Goal: Task Accomplishment & Management: Manage account settings

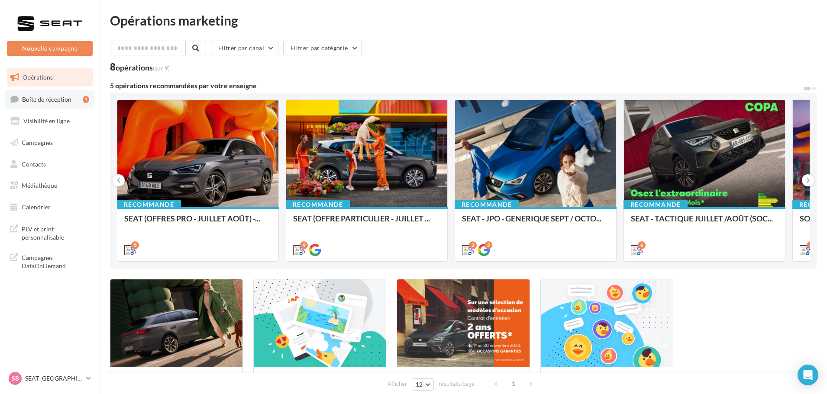
click at [48, 98] on span "Boîte de réception" at bounding box center [46, 98] width 49 height 7
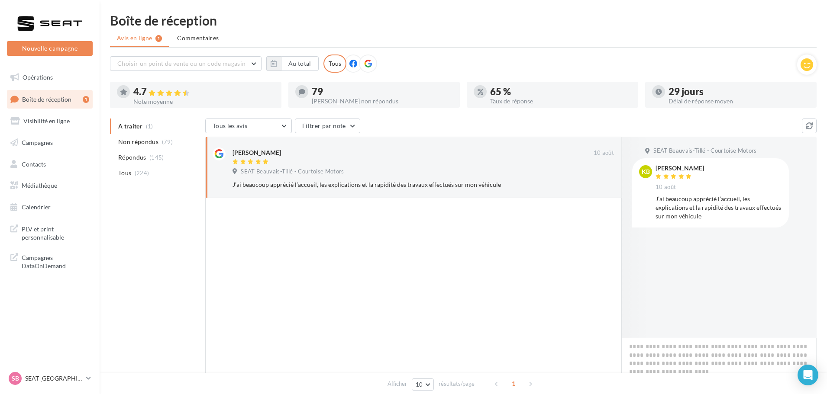
drag, startPoint x: 681, startPoint y: 217, endPoint x: 654, endPoint y: 167, distance: 57.0
click at [654, 167] on div "KB Kevin Bolandard 10 août J’ai beaucoup apprécié l’accueil, les explications e…" at bounding box center [710, 192] width 143 height 55
copy div "Kevin Bolandard 10 août J’ai beaucoup apprécié l’accueil, les explications et l…"
click at [655, 356] on textarea at bounding box center [718, 365] width 195 height 54
paste textarea "**********"
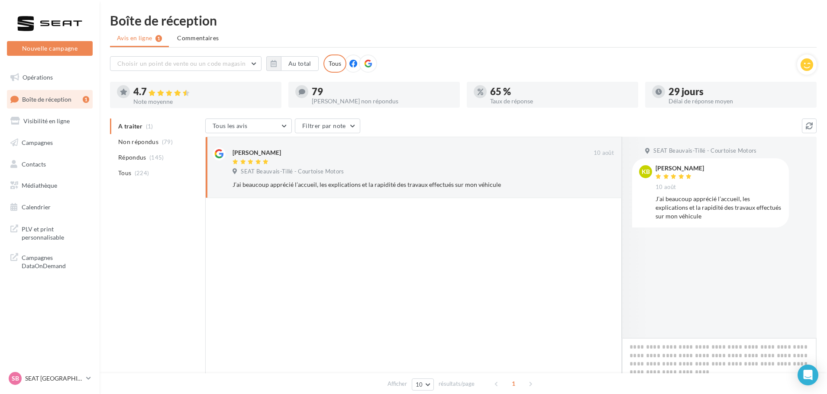
type textarea "**********"
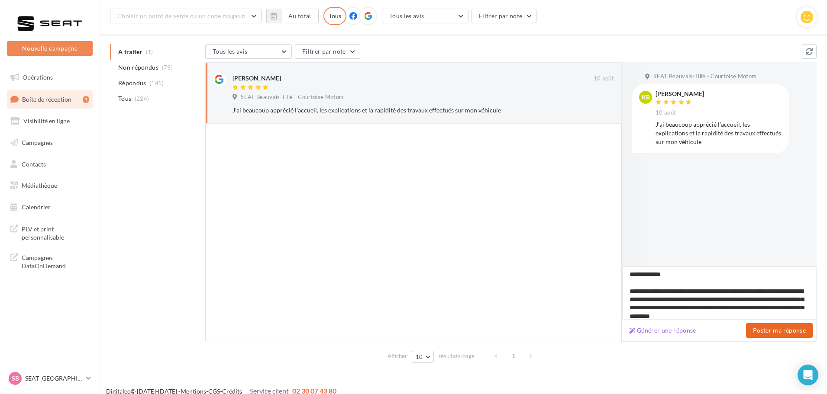
type textarea "**********"
click at [762, 329] on button "Poster ma réponse" at bounding box center [779, 330] width 67 height 15
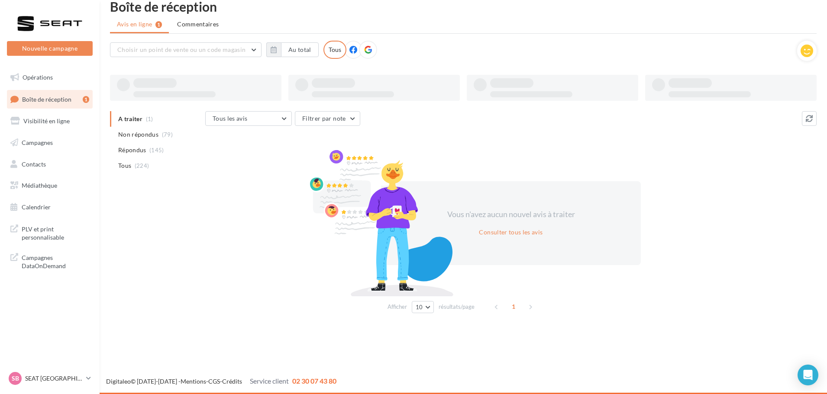
scroll to position [14, 0]
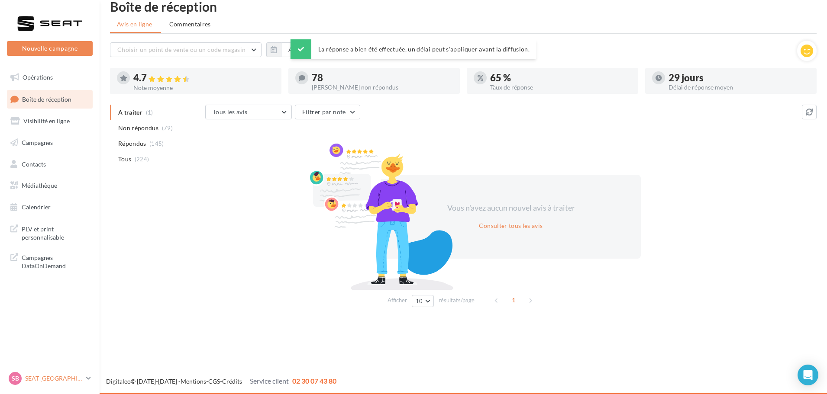
click at [53, 380] on p "SEAT [GEOGRAPHIC_DATA]" at bounding box center [54, 378] width 58 height 9
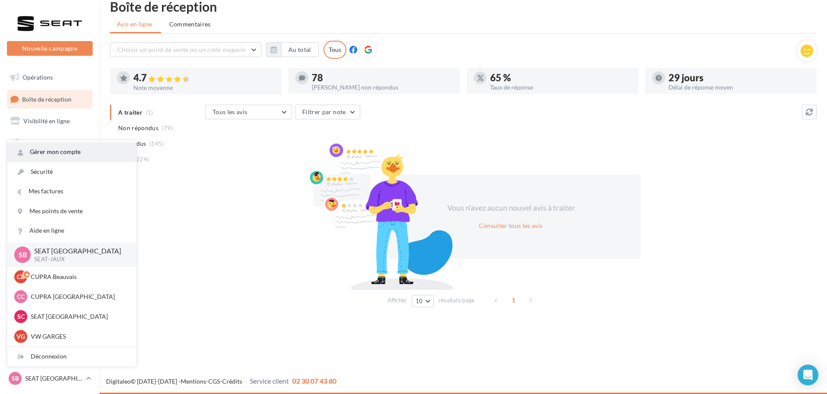
click at [55, 153] on link "Gérer mon compte" at bounding box center [71, 151] width 129 height 19
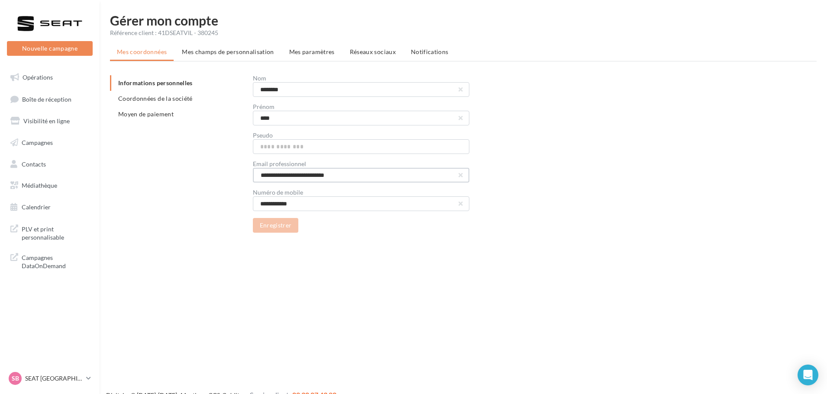
drag, startPoint x: 304, startPoint y: 174, endPoint x: 238, endPoint y: 177, distance: 65.9
click at [238, 177] on div "**********" at bounding box center [466, 154] width 713 height 158
type input "**********"
click at [274, 225] on button "Enregistrer" at bounding box center [276, 225] width 46 height 15
click at [215, 48] on span "Mes champs de personnalisation" at bounding box center [228, 51] width 92 height 7
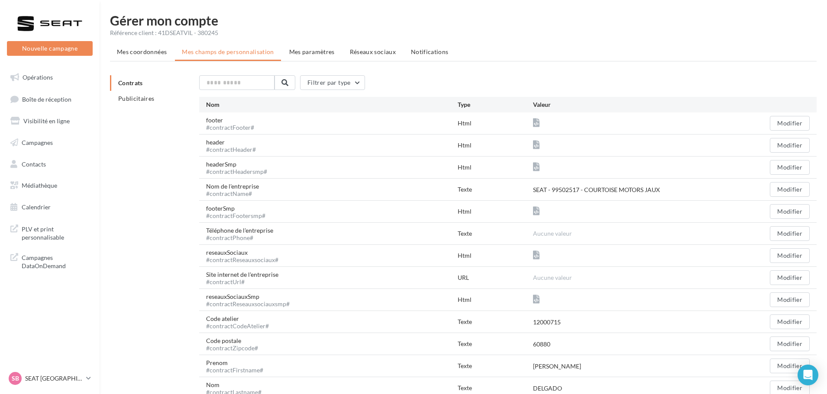
click at [318, 48] on span "Mes paramètres" at bounding box center [311, 51] width 45 height 7
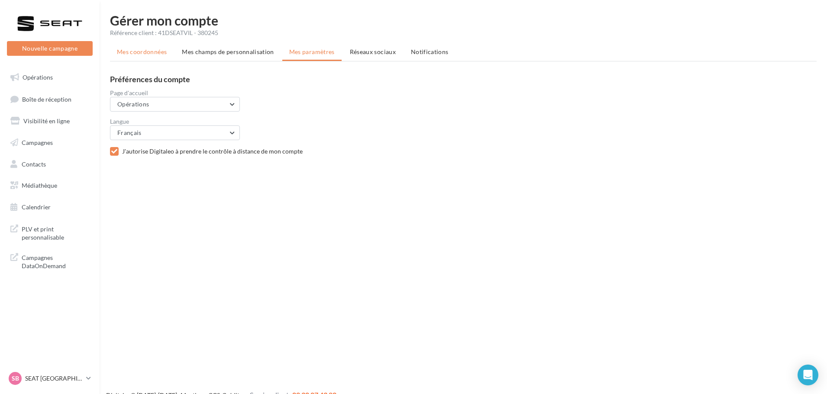
click at [141, 54] on span "Mes coordonnées" at bounding box center [142, 51] width 50 height 7
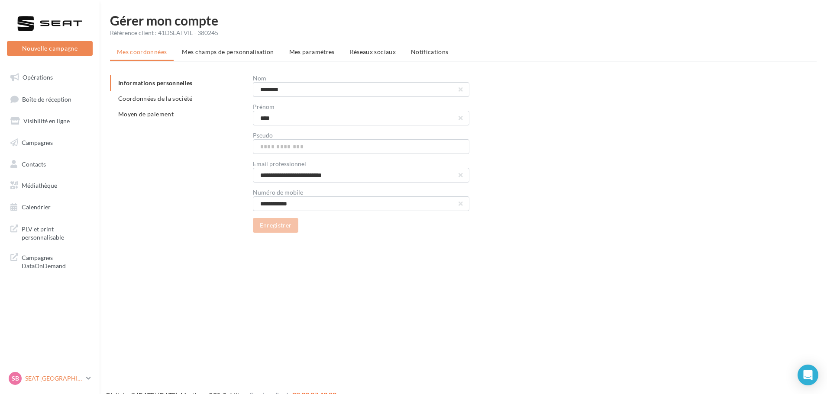
click at [46, 378] on p "SEAT [GEOGRAPHIC_DATA]" at bounding box center [54, 378] width 58 height 9
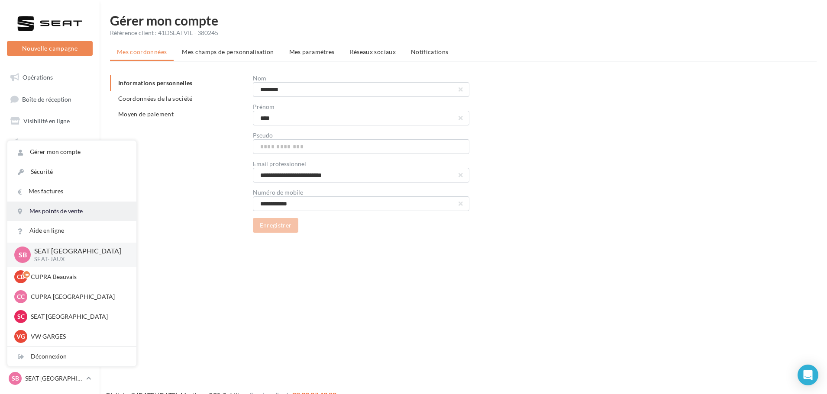
click at [65, 211] on link "Mes points de vente" at bounding box center [71, 211] width 129 height 19
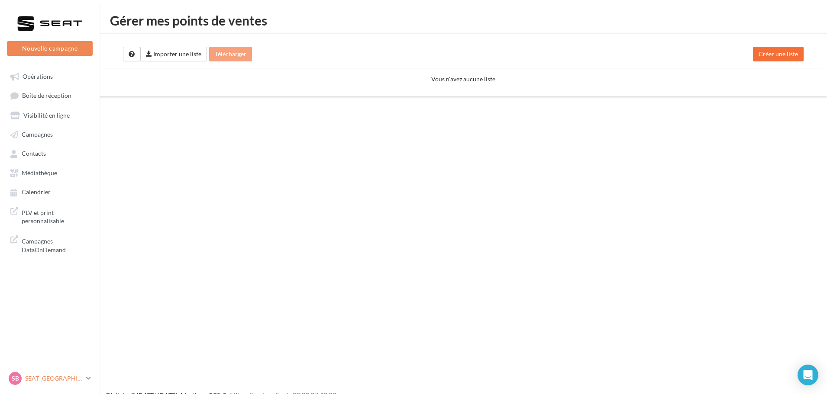
click at [44, 380] on p "SEAT [GEOGRAPHIC_DATA]" at bounding box center [54, 378] width 58 height 9
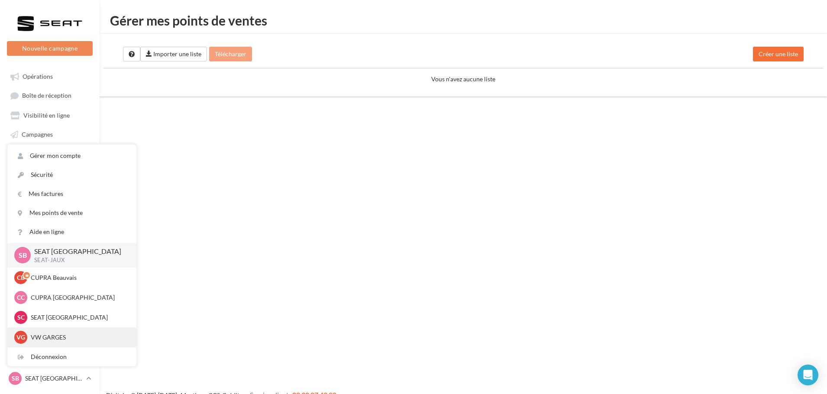
scroll to position [0, 0]
drag, startPoint x: 87, startPoint y: 334, endPoint x: 53, endPoint y: 212, distance: 126.6
click at [53, 212] on link "Mes points de vente" at bounding box center [71, 212] width 129 height 19
click at [46, 230] on link "Aide en ligne" at bounding box center [71, 231] width 129 height 19
click at [59, 153] on link "Gérer mon compte" at bounding box center [71, 155] width 129 height 19
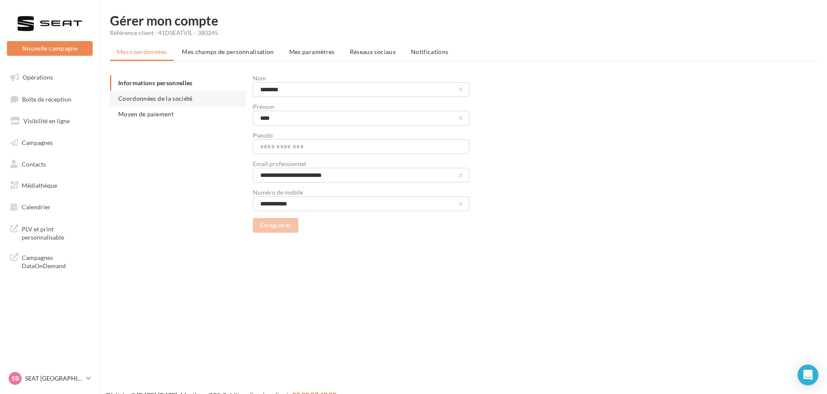
click at [138, 94] on li "Coordonnées de la société" at bounding box center [178, 99] width 136 height 16
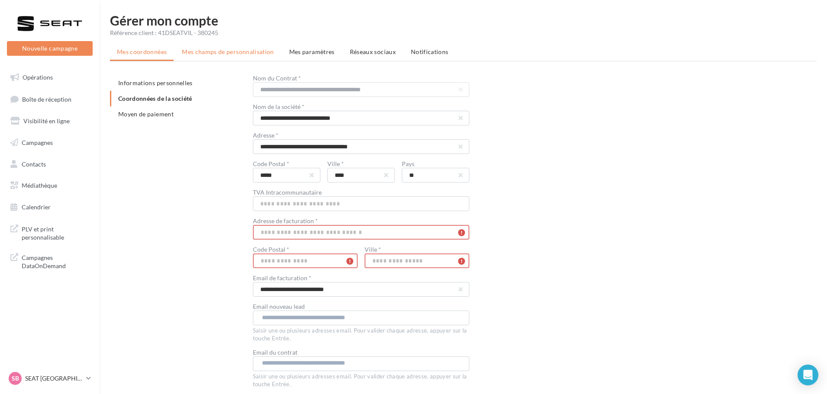
click at [232, 51] on span "Mes champs de personnalisation" at bounding box center [228, 51] width 92 height 7
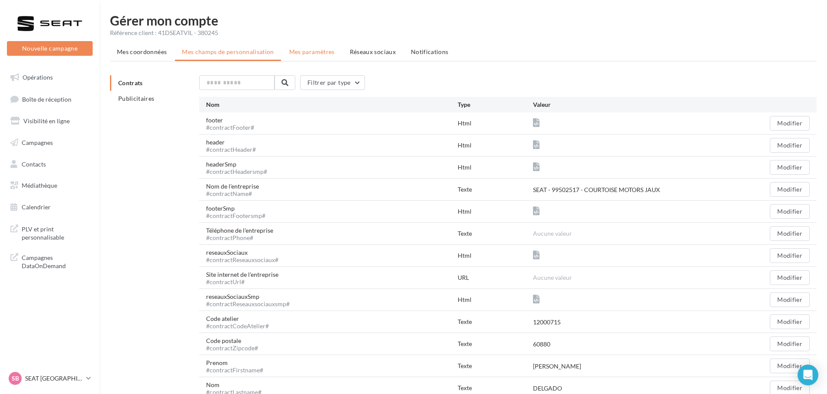
click at [305, 48] on span "Mes paramètres" at bounding box center [311, 51] width 45 height 7
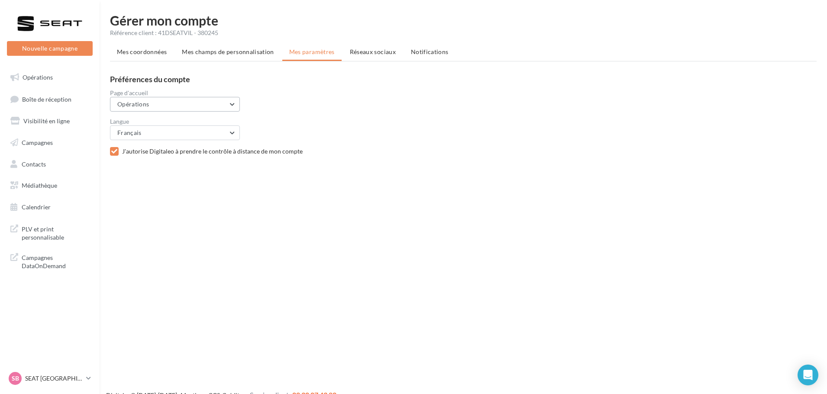
click at [232, 103] on button "Opérations" at bounding box center [175, 104] width 130 height 15
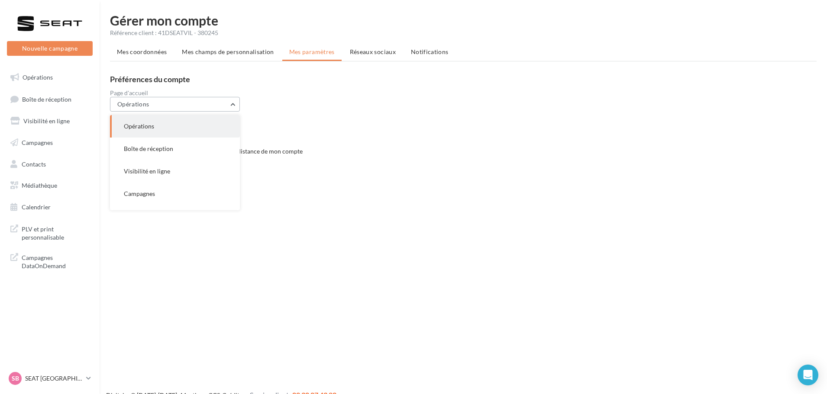
click at [232, 103] on button "Opérations" at bounding box center [175, 104] width 130 height 15
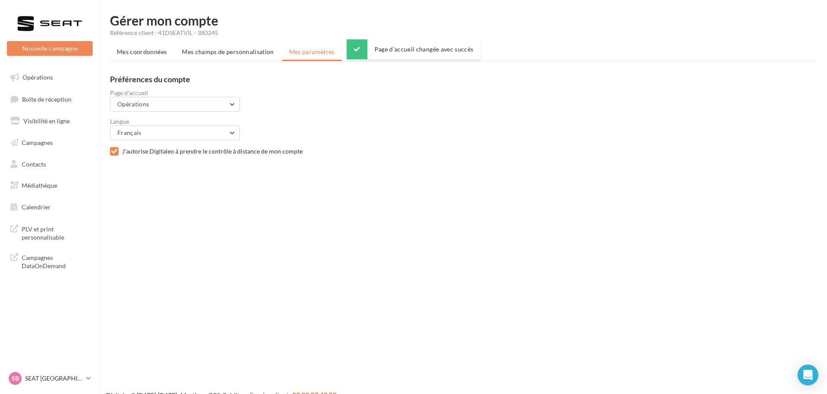
click at [421, 98] on div "Page d'accueil Opérations Opérations Boîte de réception Visibilité en ligne Cam…" at bounding box center [466, 101] width 713 height 22
click at [367, 53] on span "Réseaux sociaux" at bounding box center [373, 51] width 46 height 7
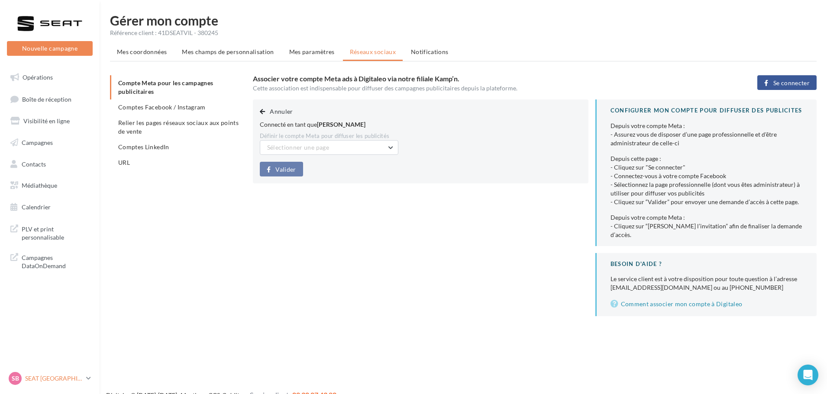
click at [43, 380] on p "SEAT [GEOGRAPHIC_DATA]" at bounding box center [54, 378] width 58 height 9
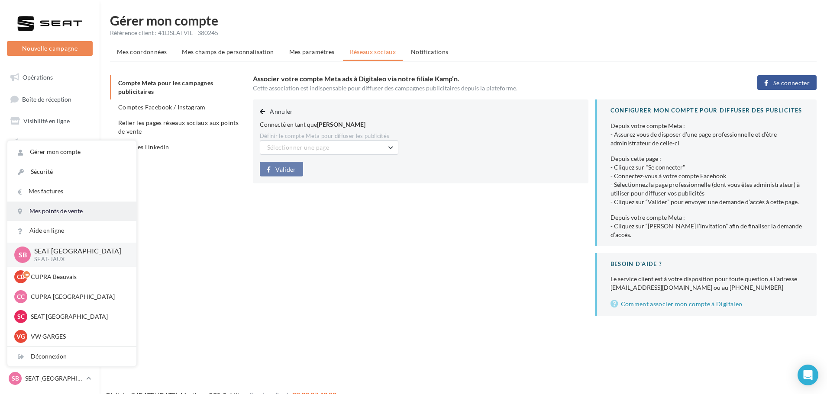
click at [58, 207] on link "Mes points de vente" at bounding box center [71, 211] width 129 height 19
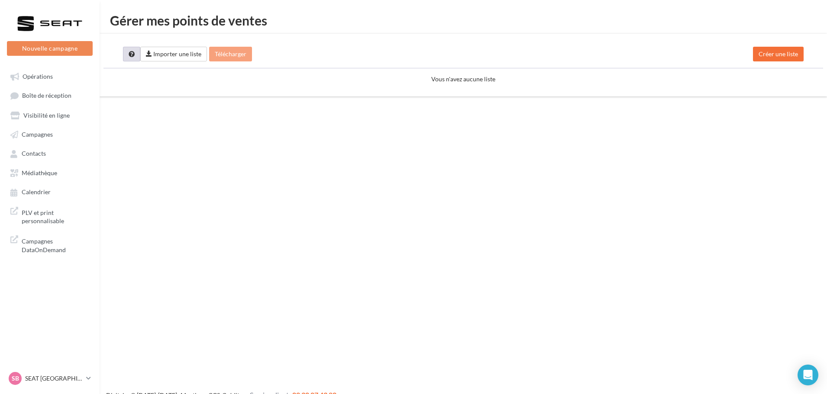
click at [129, 54] on icon at bounding box center [132, 54] width 6 height 6
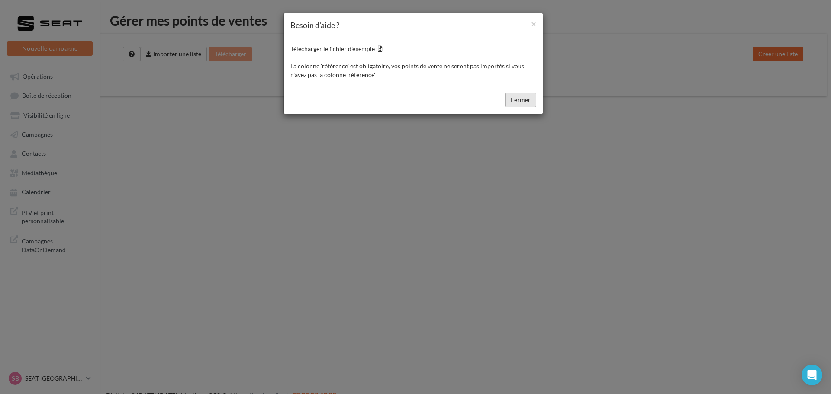
click at [524, 100] on button "Fermer" at bounding box center [520, 100] width 31 height 15
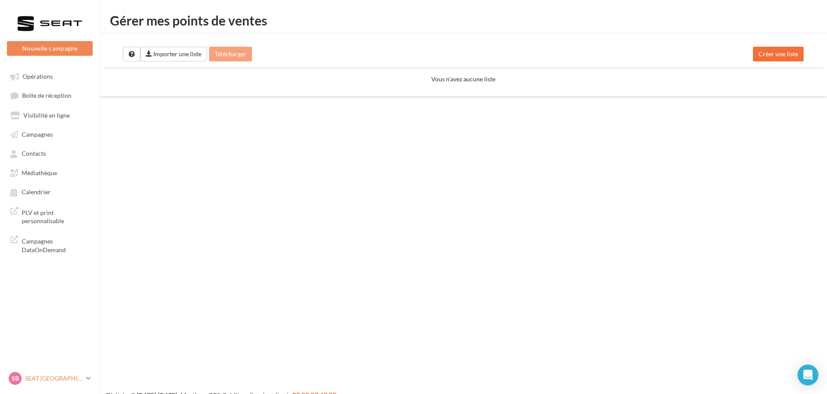
click at [57, 379] on p "SEAT [GEOGRAPHIC_DATA]" at bounding box center [54, 378] width 58 height 9
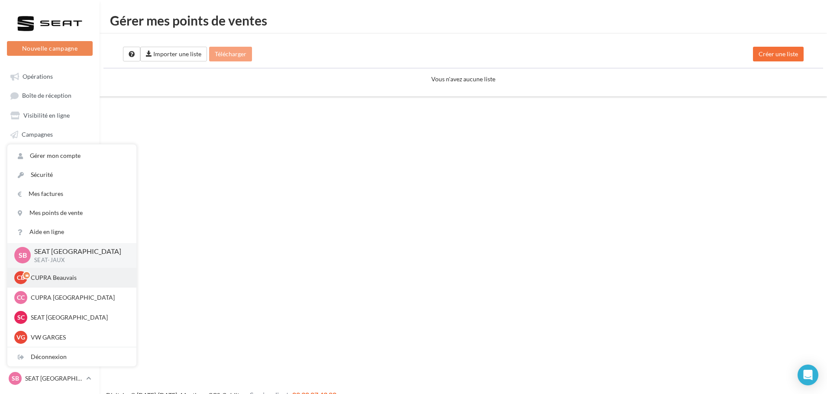
click at [74, 278] on p "CUPRA Beauvais" at bounding box center [78, 278] width 95 height 9
